Goal: Navigation & Orientation: Find specific page/section

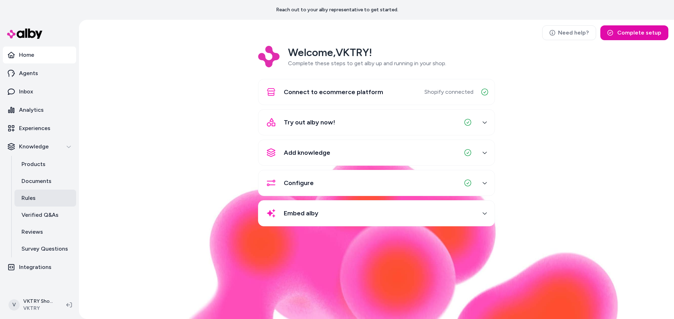
click at [21, 200] on p "Rules" at bounding box center [28, 198] width 14 height 8
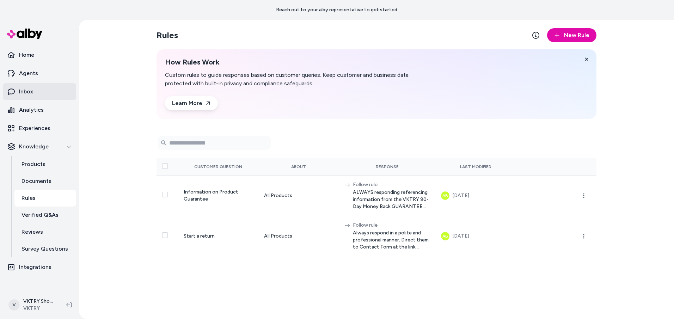
click at [39, 94] on link "Inbox" at bounding box center [39, 91] width 73 height 17
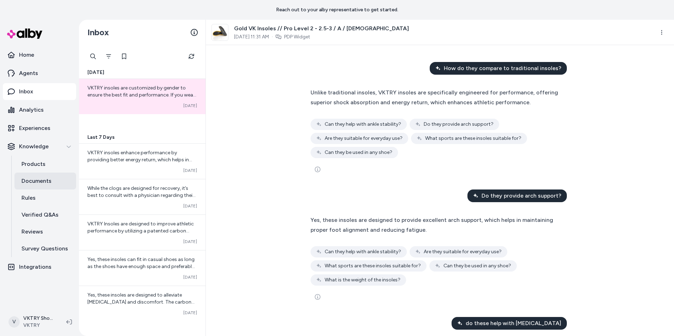
click at [39, 180] on p "Documents" at bounding box center [36, 181] width 30 height 8
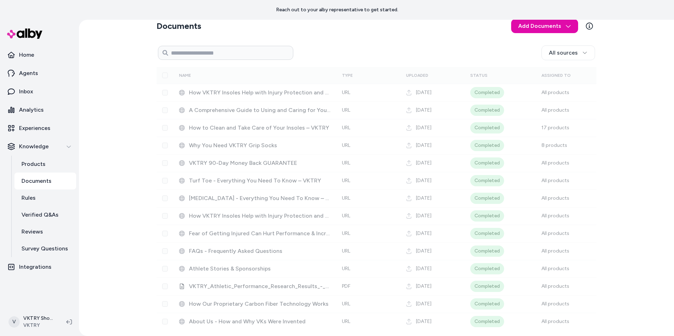
scroll to position [9, 0]
